Goal: Task Accomplishment & Management: Complete application form

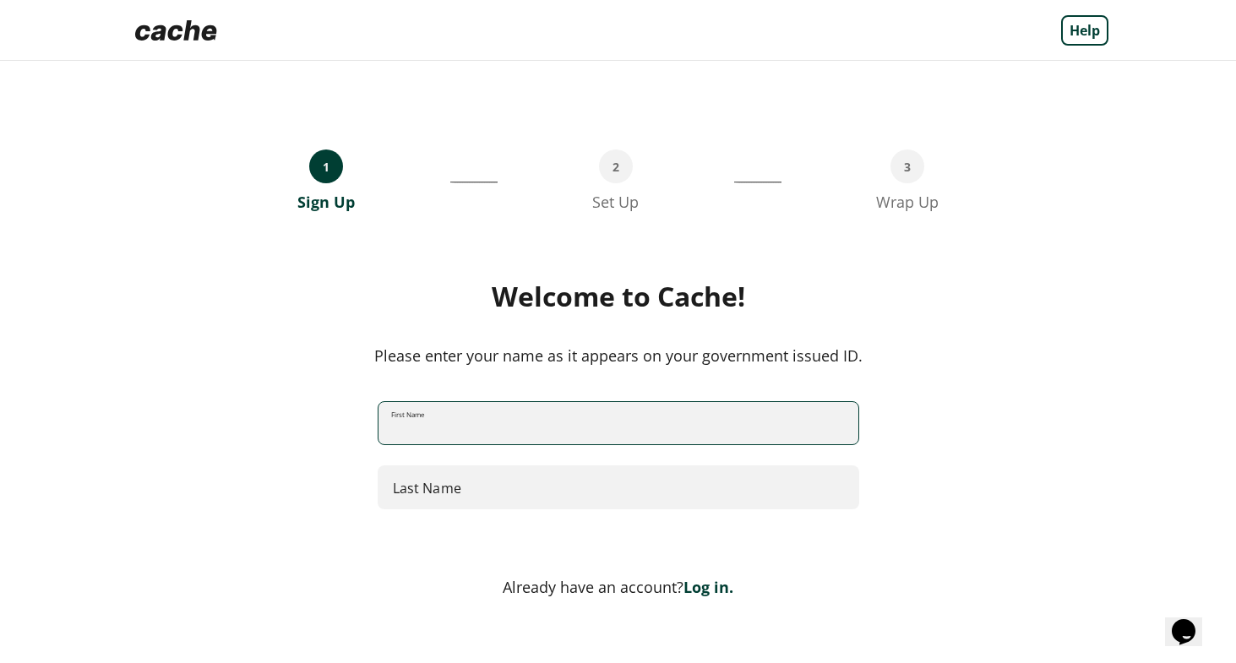
click at [525, 434] on input "First Name" at bounding box center [618, 423] width 480 height 45
type input "*******"
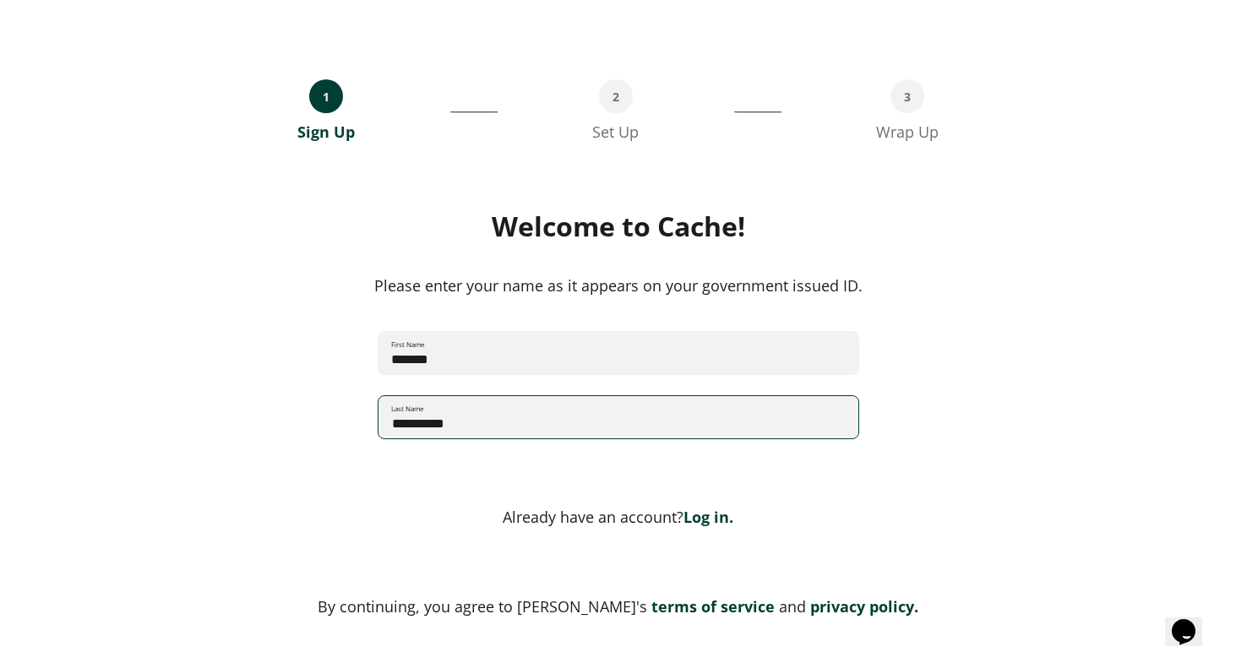
scroll to position [155, 0]
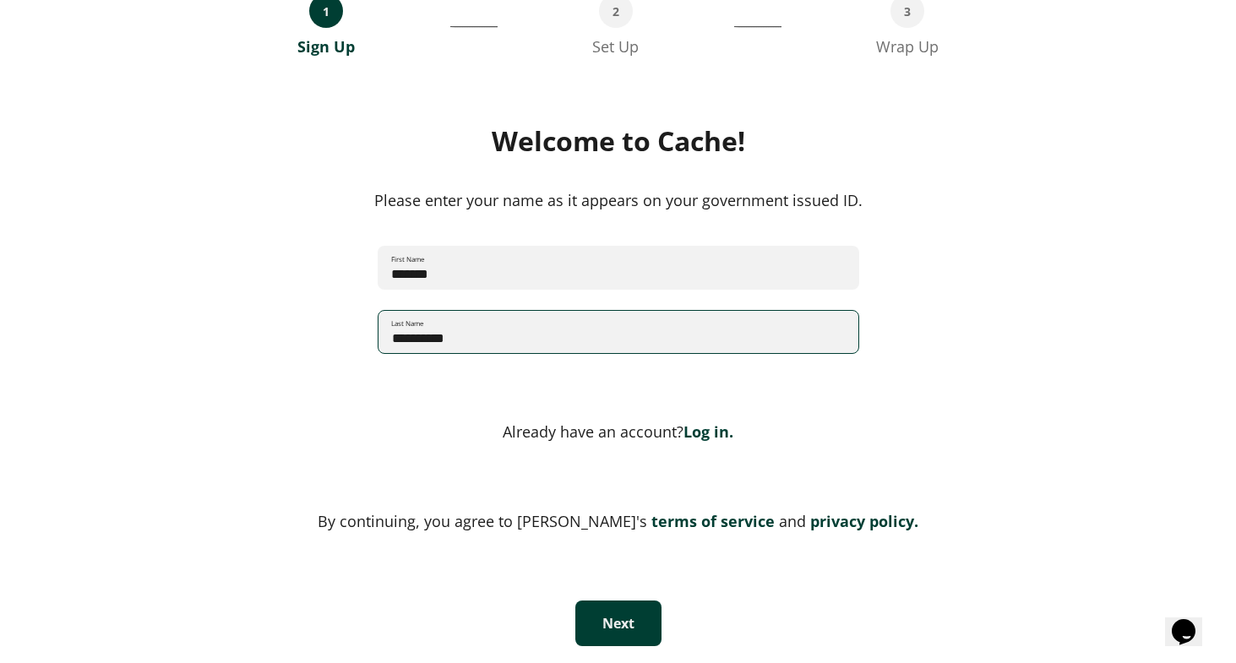
type input "**********"
click at [626, 611] on button "Next" at bounding box center [618, 623] width 86 height 46
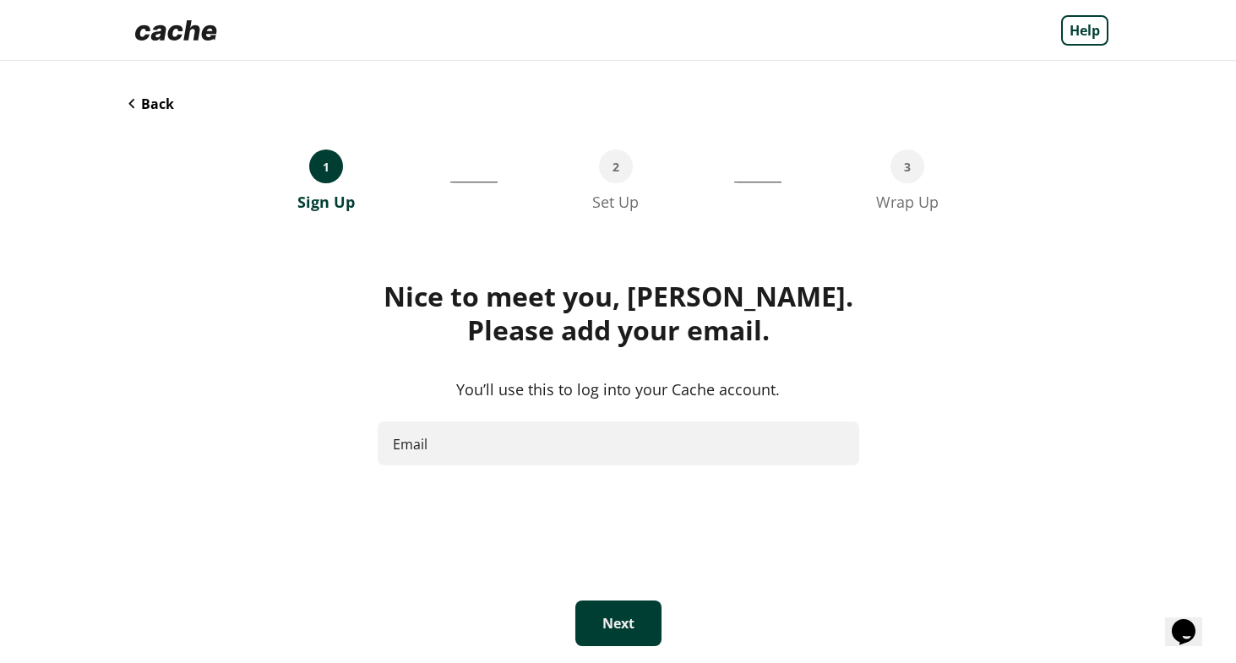
scroll to position [0, 0]
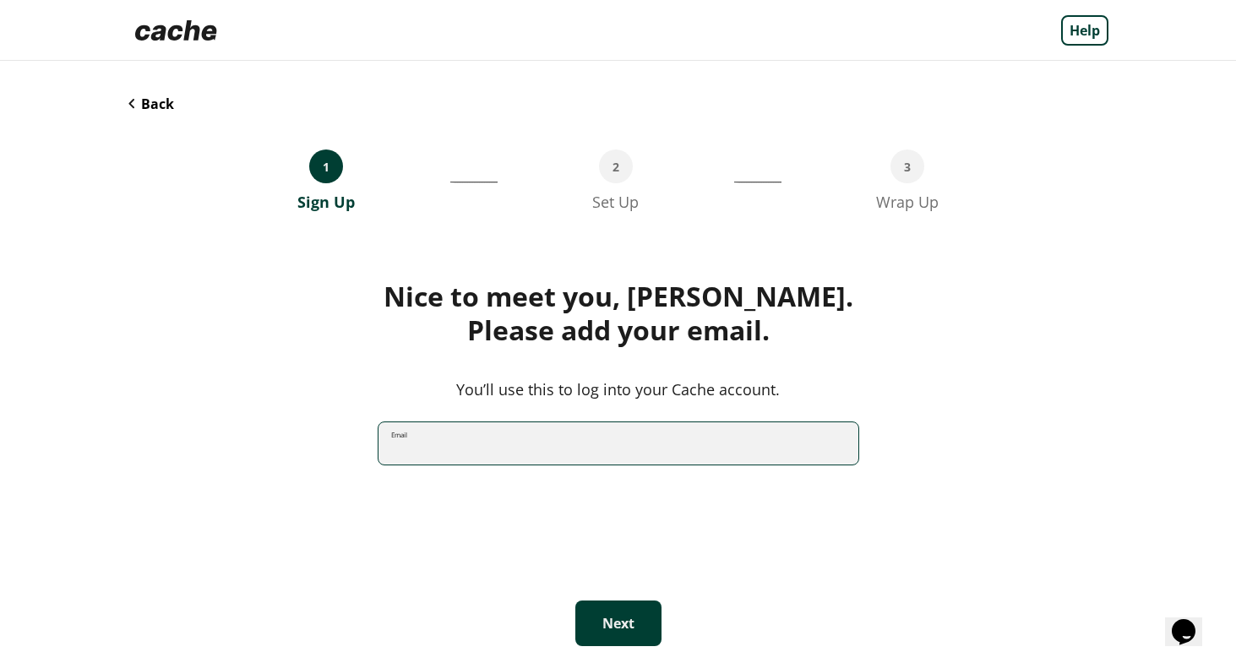
click at [524, 455] on input "Email" at bounding box center [618, 443] width 480 height 45
type input "**********"
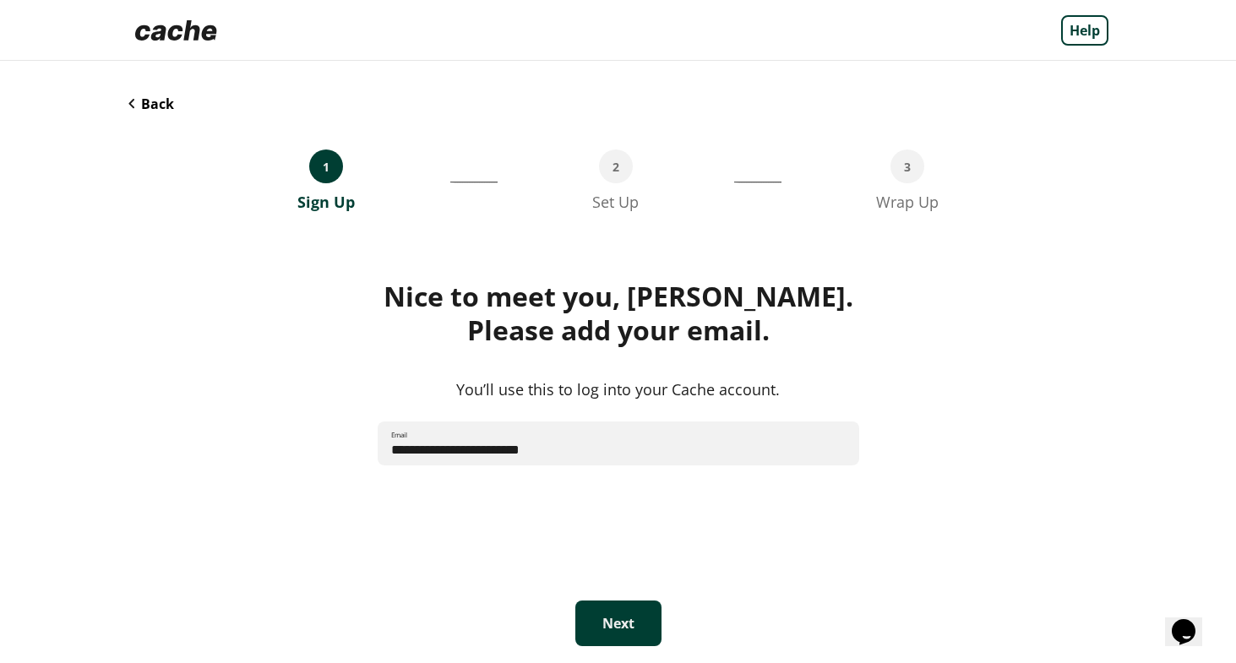
click at [631, 626] on button "Next" at bounding box center [618, 623] width 86 height 46
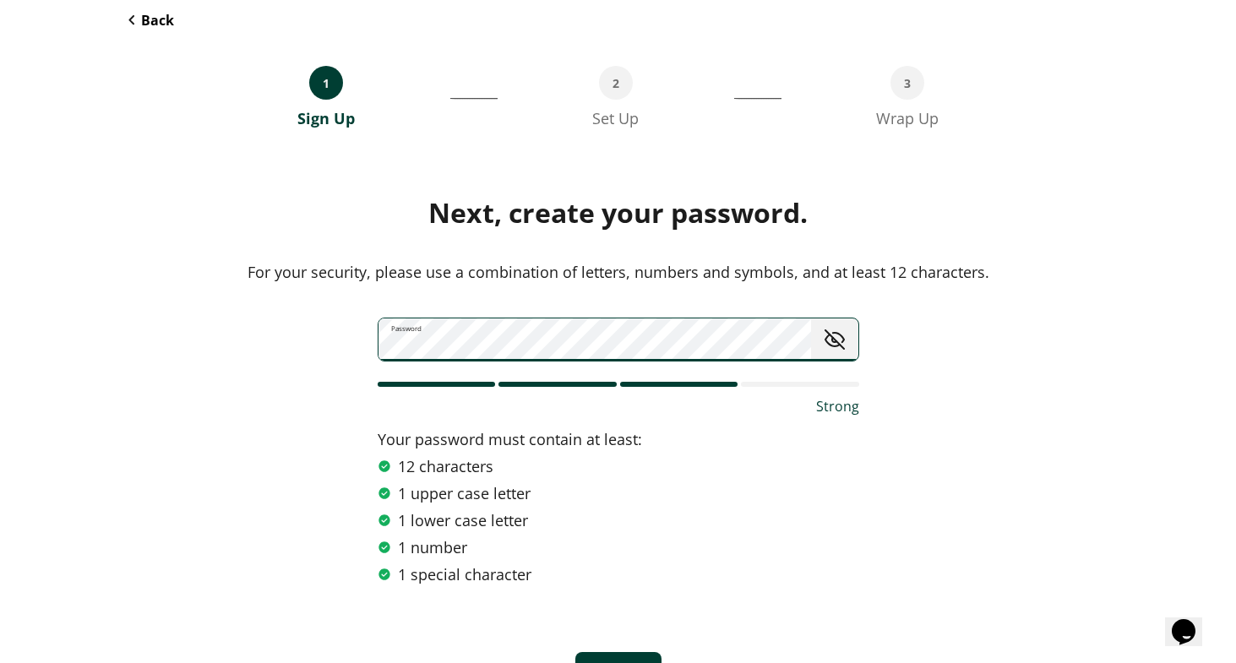
scroll to position [137, 0]
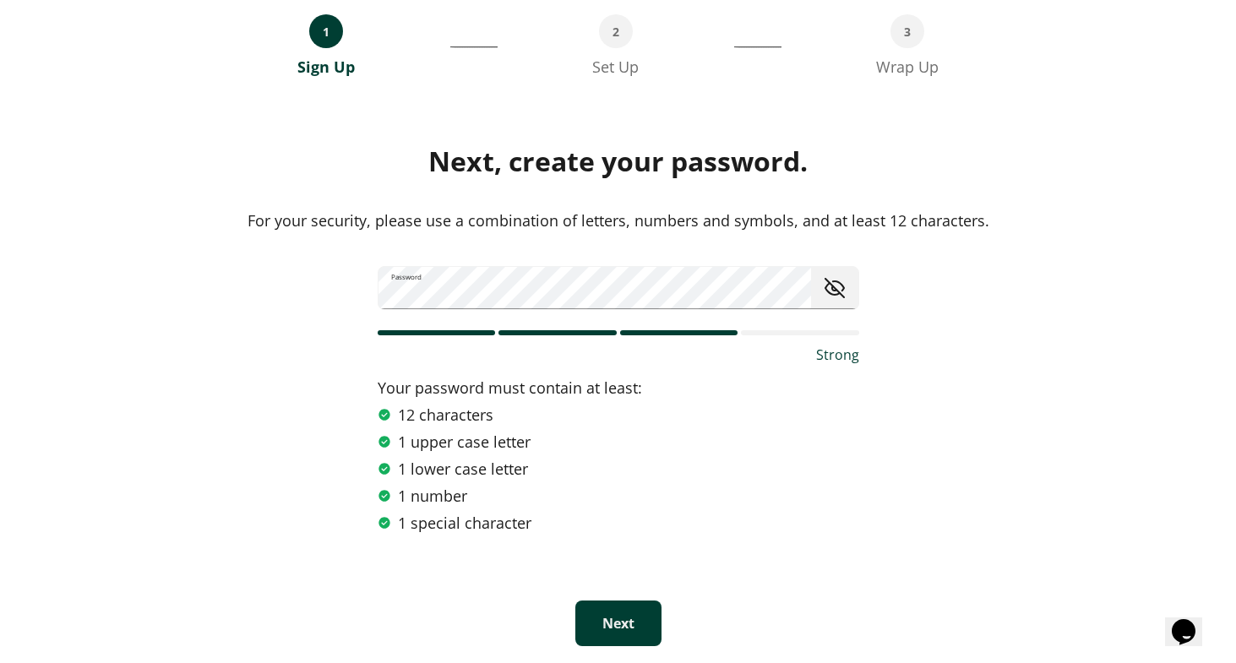
click at [606, 620] on button "Next" at bounding box center [618, 623] width 86 height 46
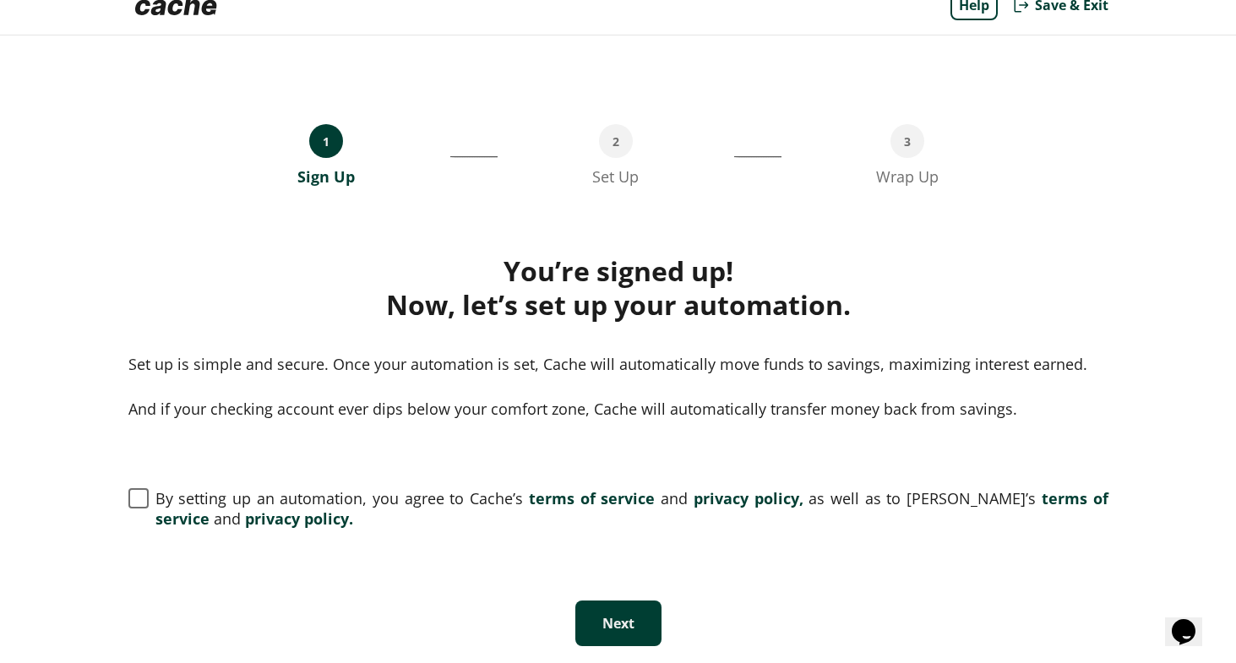
click at [135, 499] on span at bounding box center [138, 498] width 20 height 20
click at [606, 633] on button "Next" at bounding box center [618, 623] width 86 height 46
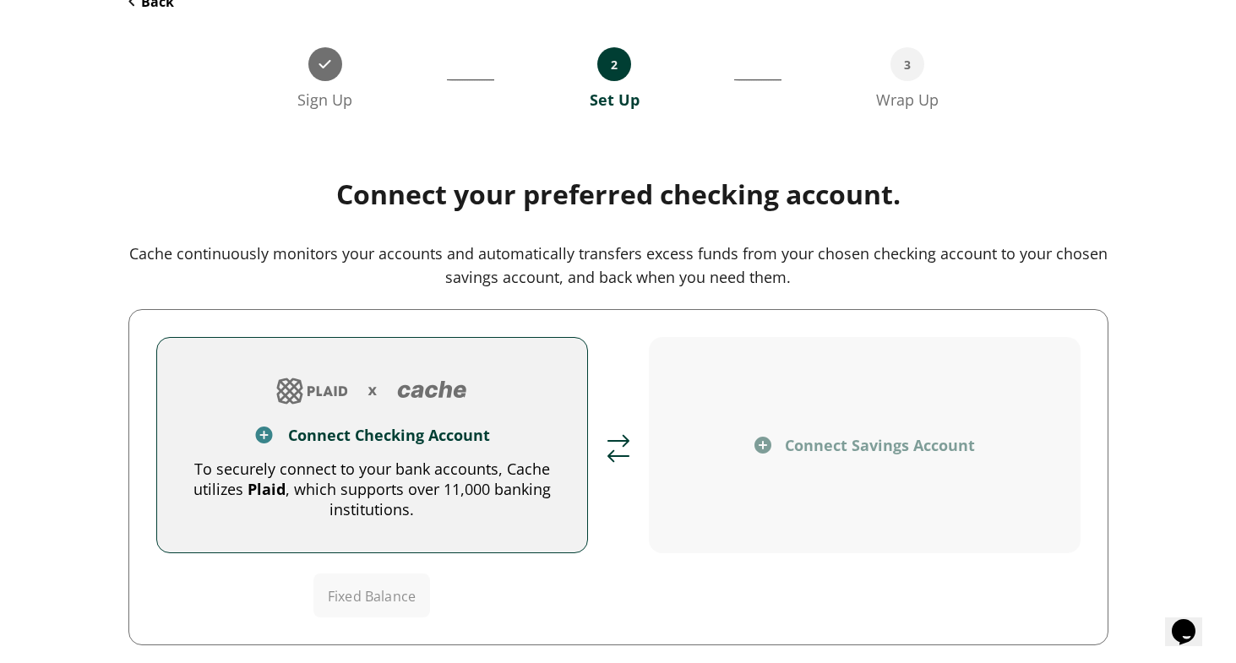
scroll to position [169, 0]
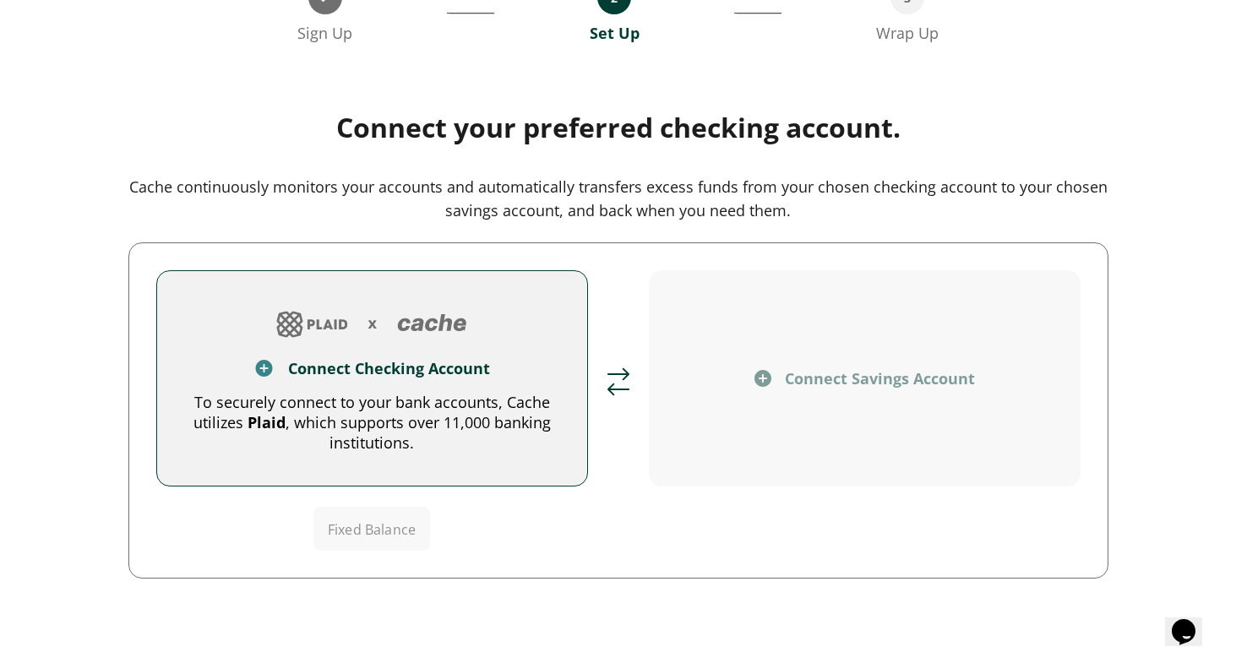
click at [745, 381] on div "Connect Savings Account" at bounding box center [865, 378] width 378 height 20
click at [762, 378] on img at bounding box center [762, 378] width 17 height 17
click at [390, 389] on button "Connect Checking Account To securely connect to your bank accounts, Cache utili…" at bounding box center [372, 378] width 432 height 216
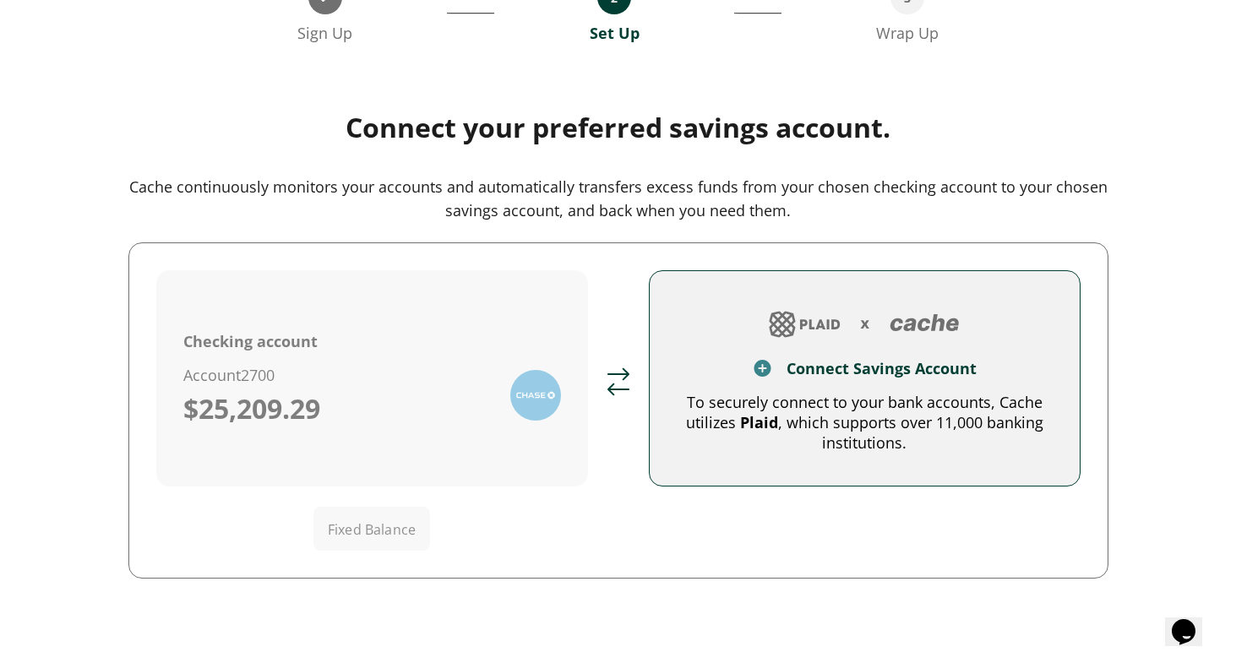
click at [635, 391] on div "Checking account Account 2700 $25,209.29 Fixed Balance Connect Savings Account …" at bounding box center [618, 410] width 924 height 280
click at [734, 396] on div "To securely connect to your bank accounts, Cache utilizes Plaid , which support…" at bounding box center [864, 422] width 376 height 61
